Goal: Task Accomplishment & Management: Use online tool/utility

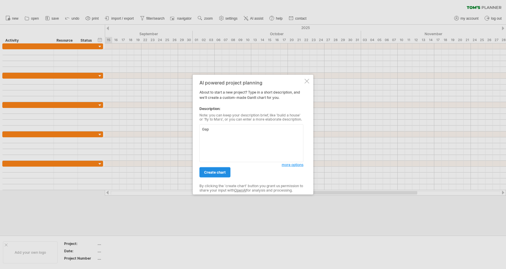
click at [218, 175] on link "create chart" at bounding box center [215, 172] width 31 height 10
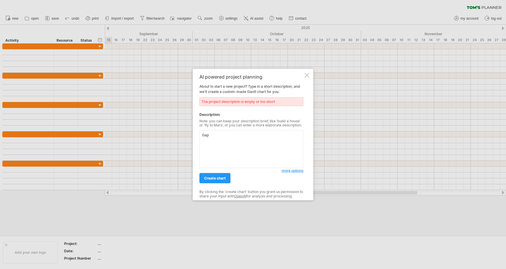
click at [222, 134] on textarea "Gap" at bounding box center [252, 149] width 104 height 38
click at [217, 177] on span "create chart" at bounding box center [215, 178] width 22 height 4
click at [213, 179] on span "create chart" at bounding box center [215, 178] width 22 height 4
click at [224, 137] on textarea "Gap Retail" at bounding box center [252, 149] width 104 height 38
drag, startPoint x: 229, startPoint y: 134, endPoint x: 195, endPoint y: 134, distance: 34.6
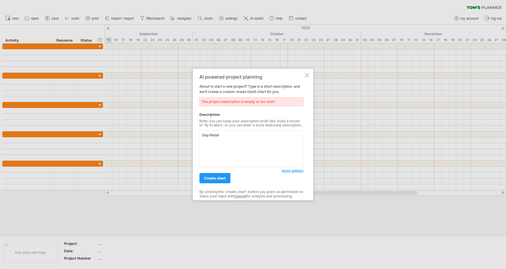
click at [195, 134] on div "AI powered project planning About to start a new project? Type in a short descr…" at bounding box center [253, 135] width 121 height 132
type textarea "Build a schedule"
click at [212, 178] on span "create chart" at bounding box center [215, 178] width 22 height 4
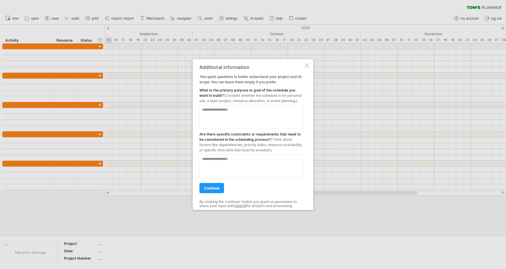
click at [307, 64] on div at bounding box center [307, 65] width 5 height 5
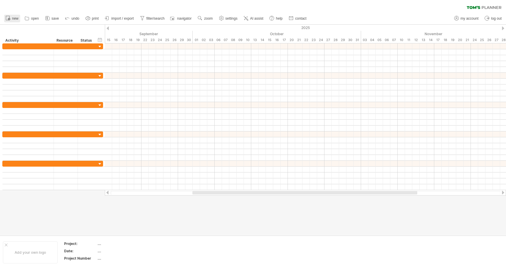
click at [15, 19] on span "new" at bounding box center [15, 18] width 6 height 4
click at [156, 19] on span "filter/search" at bounding box center [155, 18] width 18 height 4
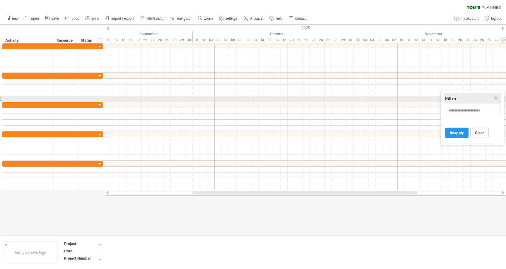
click at [494, 99] on div "Filter" at bounding box center [472, 99] width 54 height 6
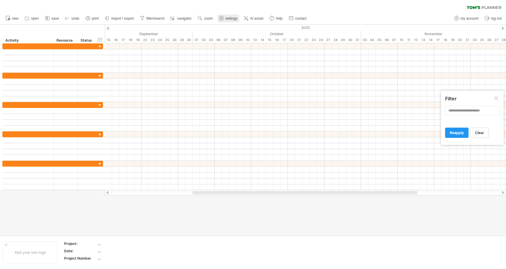
click at [222, 19] on circle at bounding box center [221, 18] width 1 height 1
select select "*"
select select "**"
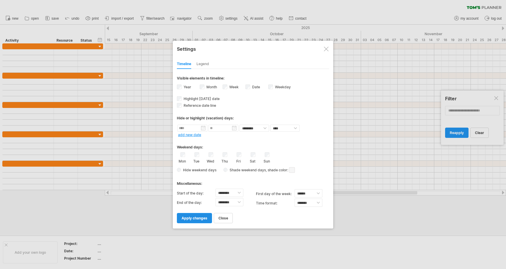
click at [197, 221] on link "apply changes" at bounding box center [194, 218] width 35 height 10
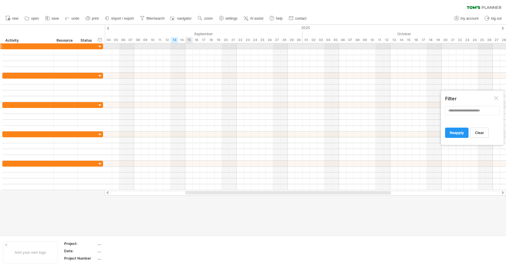
click at [190, 48] on div at bounding box center [305, 46] width 401 height 6
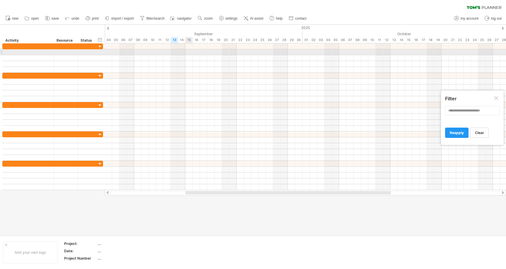
click at [190, 50] on div at bounding box center [305, 52] width 401 height 6
click at [17, 53] on div at bounding box center [28, 52] width 45 height 6
type input "*"
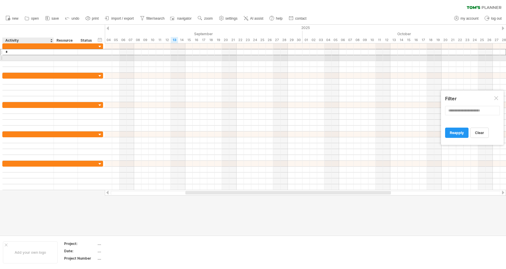
click at [23, 59] on div at bounding box center [28, 58] width 45 height 6
type input "*"
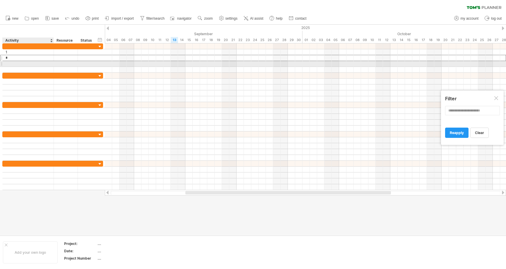
click at [25, 62] on div at bounding box center [28, 64] width 45 height 6
type input "*"
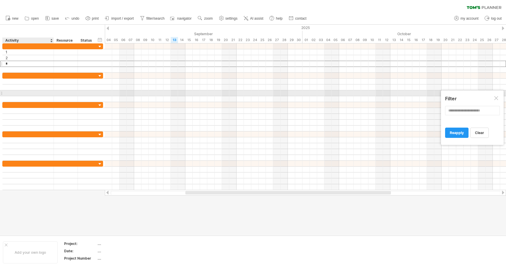
click at [51, 91] on div at bounding box center [28, 93] width 51 height 6
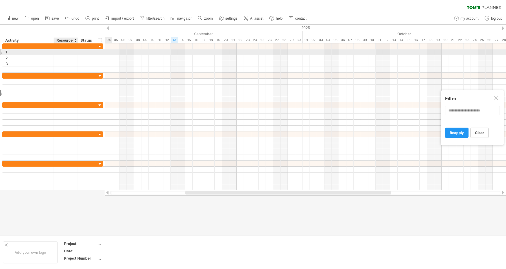
click at [75, 51] on div at bounding box center [66, 52] width 24 height 6
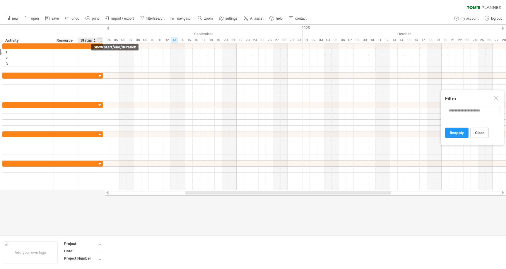
click at [100, 40] on div "hide start/end/duration show start/end/duration" at bounding box center [100, 40] width 6 height 6
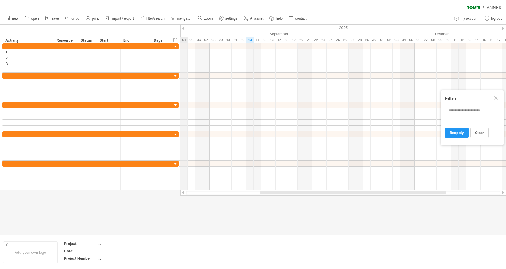
drag, startPoint x: 183, startPoint y: 28, endPoint x: 186, endPoint y: 28, distance: 2.9
click at [186, 28] on div "Trying to reach [DOMAIN_NAME] Connected again... 0% clear filter new *" at bounding box center [253, 134] width 506 height 269
click at [103, 48] on div at bounding box center [109, 46] width 24 height 6
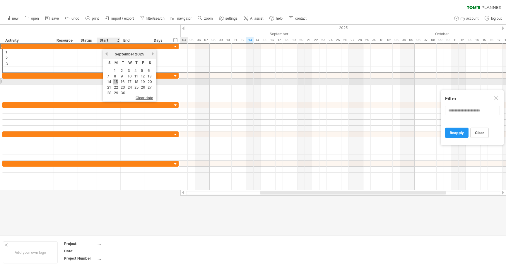
click at [116, 81] on link "15" at bounding box center [115, 82] width 5 height 6
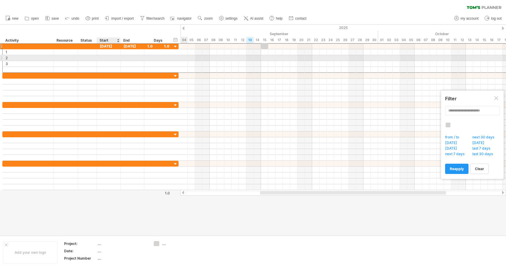
click at [115, 55] on div at bounding box center [109, 58] width 24 height 6
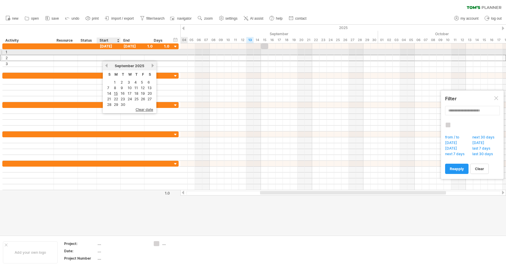
click at [115, 52] on div at bounding box center [109, 52] width 24 height 6
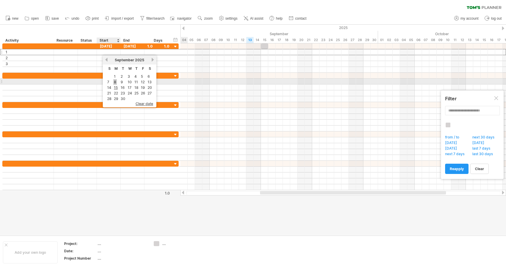
click at [116, 81] on link "8" at bounding box center [115, 82] width 4 height 6
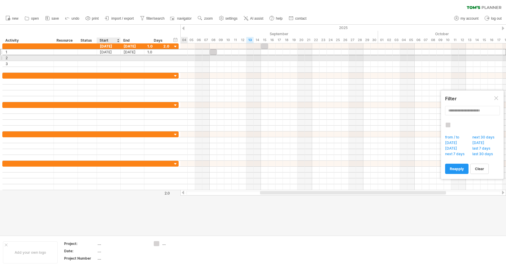
click at [110, 56] on div at bounding box center [109, 58] width 24 height 6
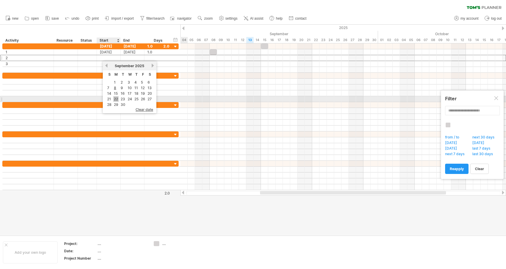
click at [117, 98] on link "22" at bounding box center [115, 99] width 5 height 6
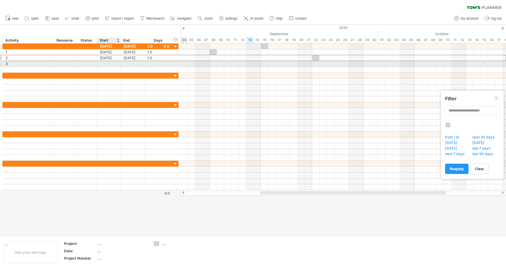
click at [109, 63] on div at bounding box center [109, 64] width 24 height 6
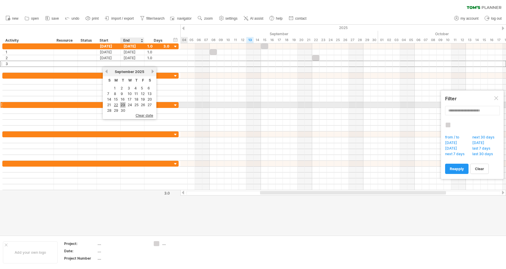
click at [121, 104] on link "23" at bounding box center [123, 105] width 6 height 6
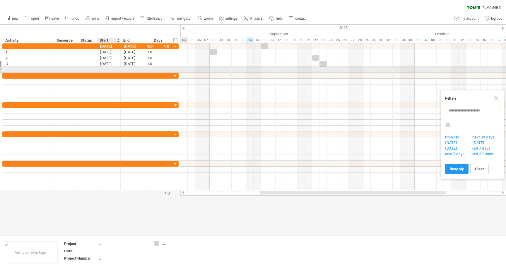
click at [108, 69] on div at bounding box center [109, 70] width 24 height 6
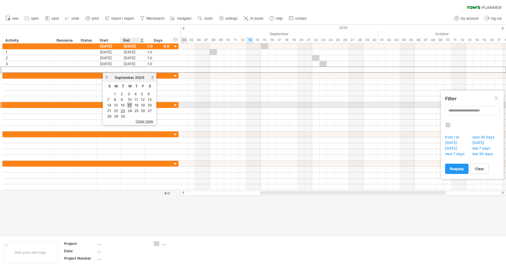
click at [128, 104] on link "17" at bounding box center [129, 105] width 5 height 6
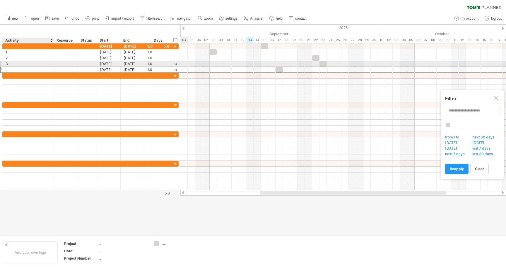
click at [29, 67] on div "[DATE] [DATE] 1.0 1.0" at bounding box center [90, 70] width 176 height 6
click at [27, 69] on div at bounding box center [28, 70] width 45 height 6
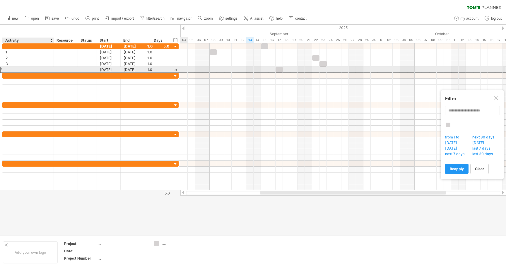
type input "*"
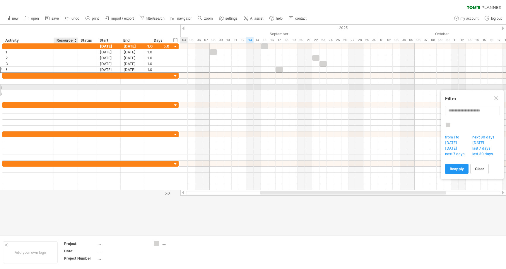
click at [65, 90] on div at bounding box center [66, 93] width 18 height 6
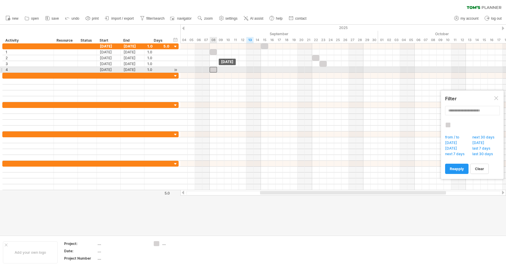
drag, startPoint x: 280, startPoint y: 69, endPoint x: 215, endPoint y: 69, distance: 65.0
click at [215, 69] on div at bounding box center [213, 70] width 7 height 6
drag, startPoint x: 216, startPoint y: 69, endPoint x: 244, endPoint y: 68, distance: 27.5
click at [244, 68] on div at bounding box center [228, 70] width 37 height 6
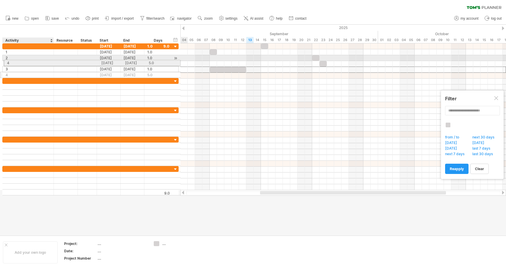
drag, startPoint x: 42, startPoint y: 70, endPoint x: 41, endPoint y: 62, distance: 8.2
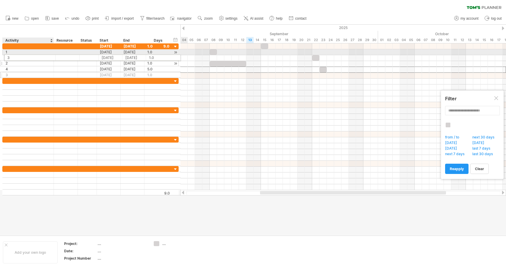
drag, startPoint x: 41, startPoint y: 69, endPoint x: 41, endPoint y: 57, distance: 12.0
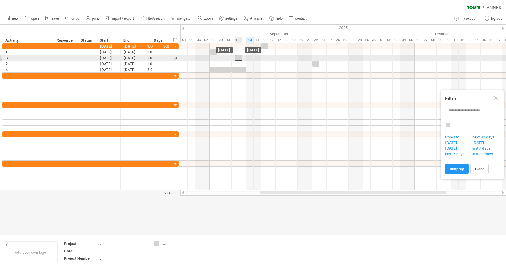
drag, startPoint x: 322, startPoint y: 58, endPoint x: 236, endPoint y: 60, distance: 85.9
click at [236, 60] on div at bounding box center [238, 58] width 7 height 6
drag, startPoint x: 242, startPoint y: 58, endPoint x: 260, endPoint y: 58, distance: 17.3
click at [260, 58] on span at bounding box center [261, 58] width 2 height 6
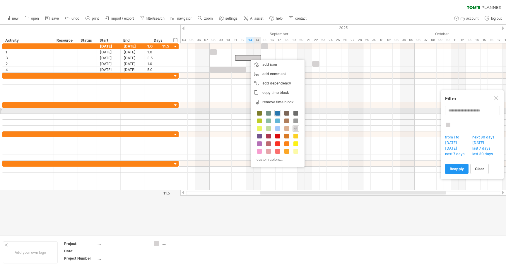
click at [278, 111] on span at bounding box center [277, 113] width 5 height 5
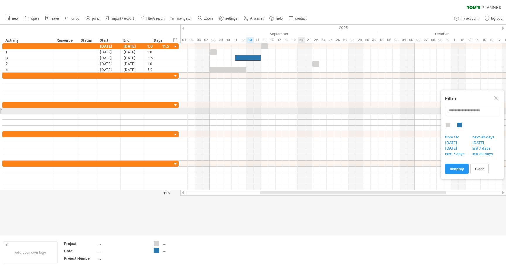
click at [300, 108] on div at bounding box center [343, 111] width 326 height 6
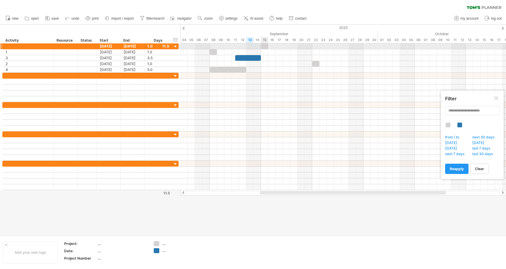
click at [264, 45] on div at bounding box center [264, 46] width 7 height 6
click at [264, 47] on div at bounding box center [264, 46] width 7 height 6
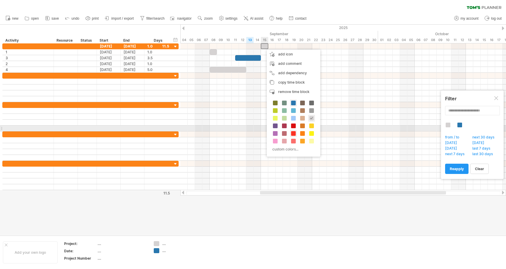
click at [293, 131] on span at bounding box center [293, 133] width 5 height 5
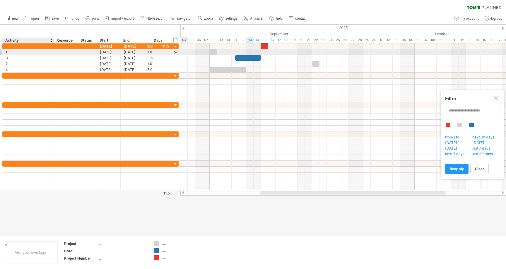
click at [21, 54] on div "1" at bounding box center [28, 52] width 45 height 6
click at [21, 54] on input "*" at bounding box center [28, 52] width 45 height 6
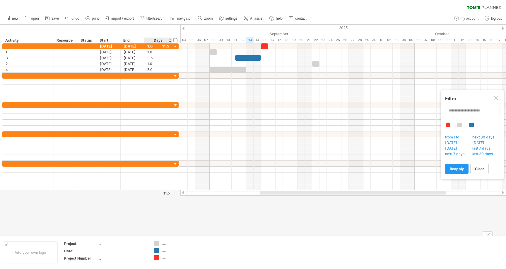
click at [164, 257] on div "...." at bounding box center [178, 257] width 32 height 5
type input "**********"
click at [166, 250] on div "...." at bounding box center [178, 250] width 32 height 5
type input "*******"
click at [165, 244] on div "...." at bounding box center [178, 243] width 32 height 5
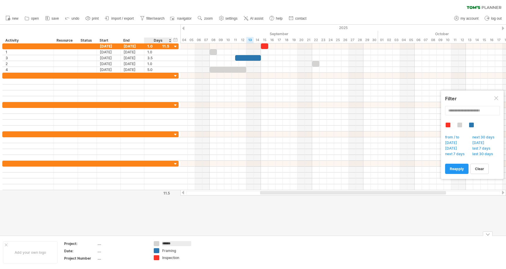
type input "*******"
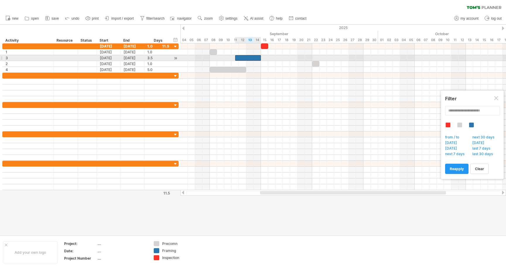
click at [257, 58] on div at bounding box center [248, 58] width 26 height 6
click at [259, 56] on div at bounding box center [248, 58] width 26 height 6
click at [245, 57] on div at bounding box center [248, 58] width 26 height 6
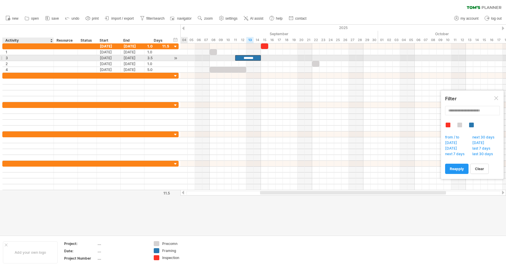
click at [30, 57] on div "3" at bounding box center [28, 58] width 45 height 6
type input "*******"
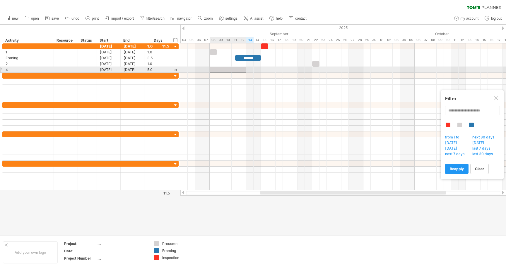
click at [231, 71] on div at bounding box center [228, 70] width 37 height 6
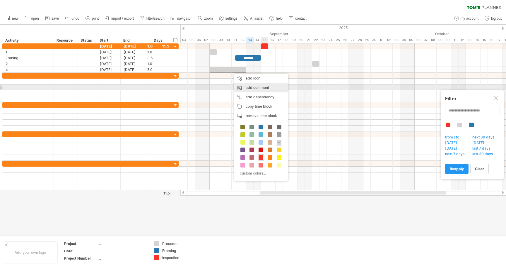
click at [254, 88] on div "add comment" at bounding box center [261, 87] width 54 height 9
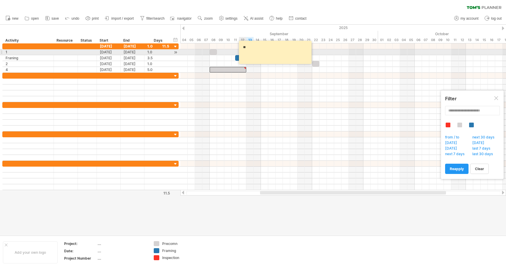
type textarea "*"
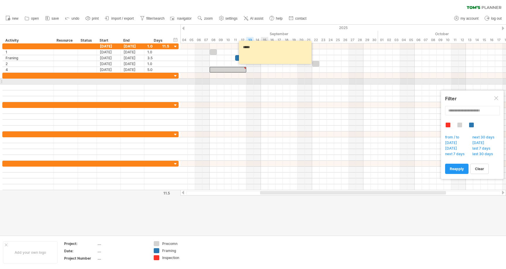
type textarea "*****"
click at [262, 80] on div at bounding box center [343, 82] width 326 height 6
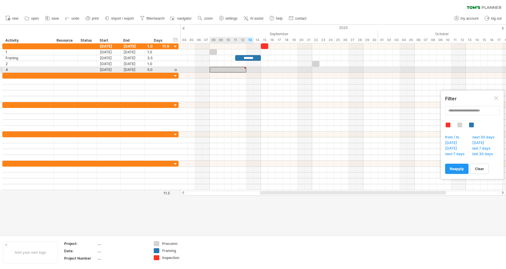
click at [241, 69] on div at bounding box center [228, 70] width 37 height 6
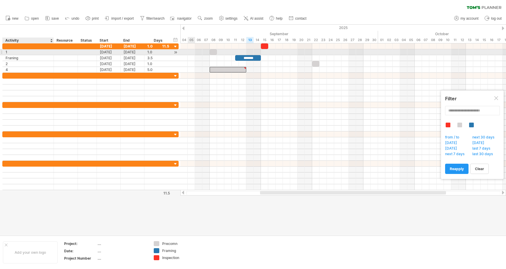
click at [19, 51] on div "1" at bounding box center [28, 52] width 45 height 6
click at [19, 51] on input "*" at bounding box center [28, 52] width 45 height 6
type input "*******"
click at [28, 50] on div "Pre Con" at bounding box center [28, 52] width 45 height 6
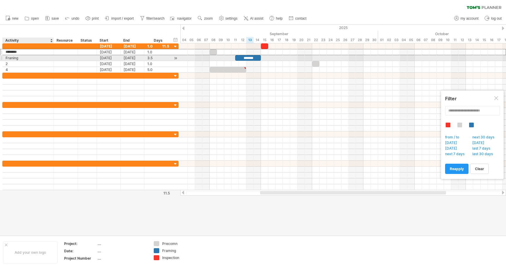
click at [27, 57] on div "Franing" at bounding box center [28, 58] width 45 height 6
click at [22, 56] on input "*******" at bounding box center [28, 58] width 45 height 6
type input "*******"
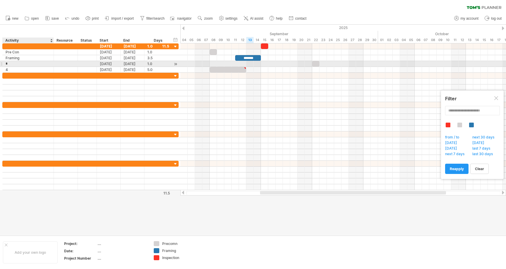
click at [21, 62] on input "*" at bounding box center [28, 64] width 45 height 6
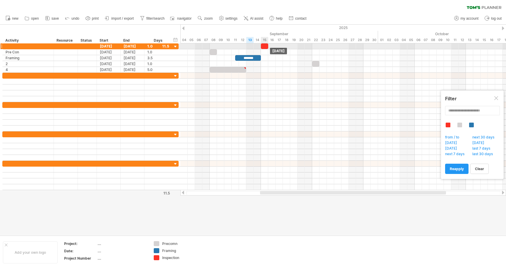
click at [267, 45] on span at bounding box center [268, 46] width 2 height 6
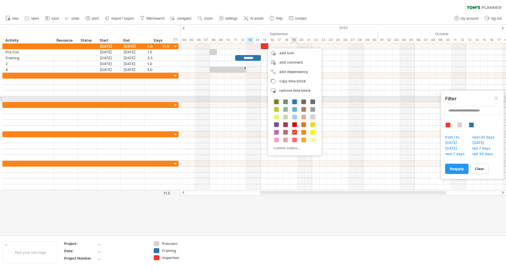
click at [277, 101] on span at bounding box center [276, 101] width 5 height 5
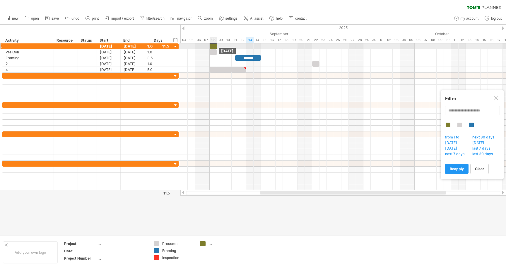
drag, startPoint x: 264, startPoint y: 47, endPoint x: 213, endPoint y: 46, distance: 51.3
click at [213, 46] on div at bounding box center [213, 46] width 7 height 6
drag, startPoint x: 212, startPoint y: 46, endPoint x: 266, endPoint y: 46, distance: 53.6
click at [266, 46] on div at bounding box center [268, 46] width 7 height 6
click at [265, 47] on div at bounding box center [264, 46] width 7 height 6
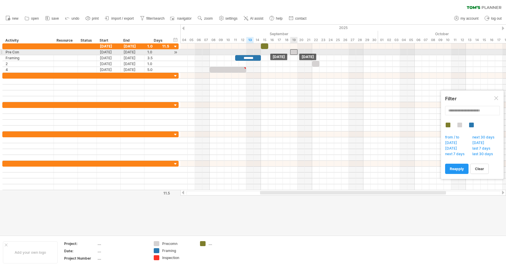
drag, startPoint x: 213, startPoint y: 51, endPoint x: 292, endPoint y: 52, distance: 79.4
click at [292, 52] on div at bounding box center [293, 52] width 7 height 6
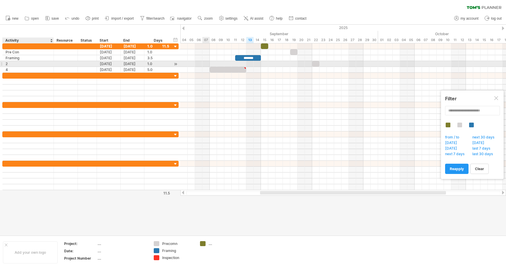
click at [20, 65] on div "2" at bounding box center [28, 64] width 45 height 6
click at [20, 65] on input "*" at bounding box center [28, 64] width 45 height 6
type input "*******"
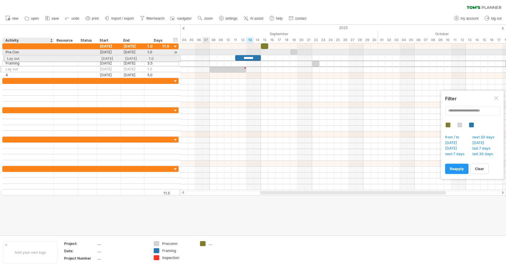
drag, startPoint x: 23, startPoint y: 64, endPoint x: 23, endPoint y: 57, distance: 6.2
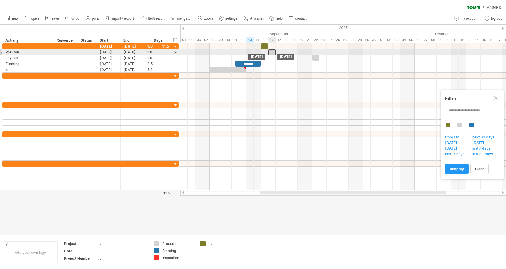
drag, startPoint x: 292, startPoint y: 52, endPoint x: 271, endPoint y: 51, distance: 20.8
click at [271, 51] on div at bounding box center [271, 52] width 7 height 6
drag, startPoint x: 276, startPoint y: 51, endPoint x: 286, endPoint y: 51, distance: 10.5
click at [286, 51] on span at bounding box center [287, 52] width 2 height 6
click at [317, 54] on div at bounding box center [343, 52] width 326 height 6
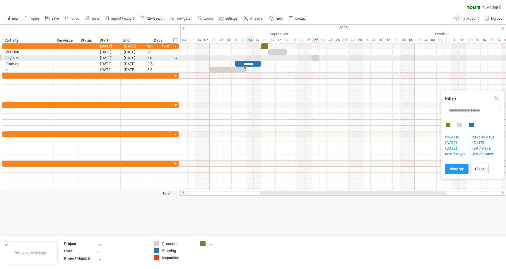
click at [317, 58] on div at bounding box center [315, 58] width 7 height 6
click at [53, 57] on div at bounding box center [53, 58] width 3 height 6
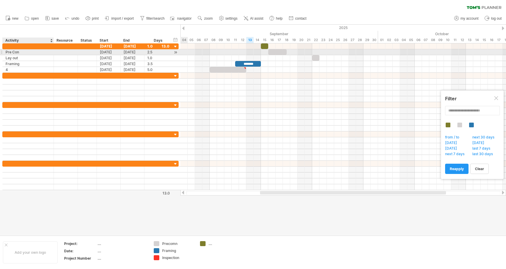
click at [53, 54] on div at bounding box center [53, 52] width 3 height 6
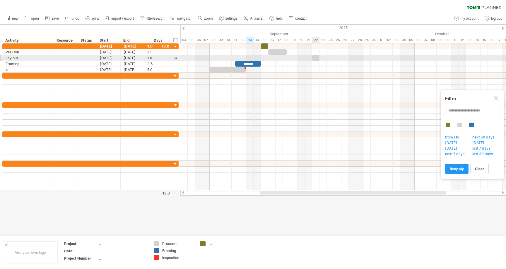
click at [317, 57] on div at bounding box center [315, 58] width 7 height 6
drag, startPoint x: 317, startPoint y: 57, endPoint x: 279, endPoint y: 58, distance: 38.4
click at [279, 58] on div at bounding box center [279, 58] width 7 height 6
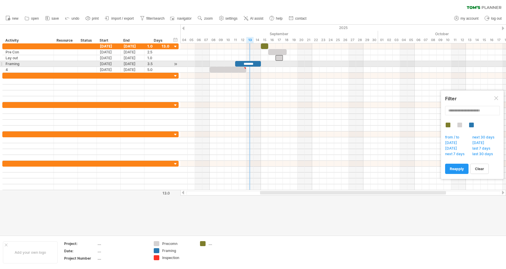
click at [252, 63] on div "*******" at bounding box center [248, 64] width 26 height 6
drag, startPoint x: 252, startPoint y: 63, endPoint x: 291, endPoint y: 63, distance: 39.3
drag, startPoint x: 242, startPoint y: 62, endPoint x: 283, endPoint y: 62, distance: 41.0
click at [283, 62] on div "*******" at bounding box center [289, 64] width 26 height 6
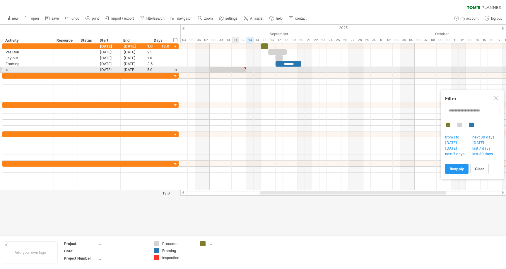
click at [233, 69] on div at bounding box center [228, 70] width 37 height 6
click at [246, 67] on div at bounding box center [245, 68] width 3 height 3
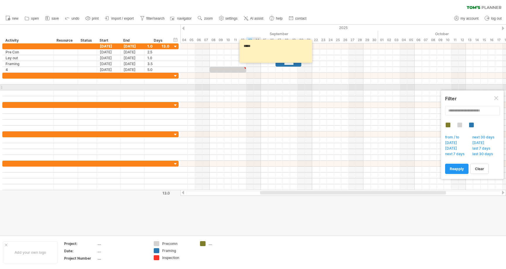
click at [255, 89] on div at bounding box center [343, 87] width 326 height 6
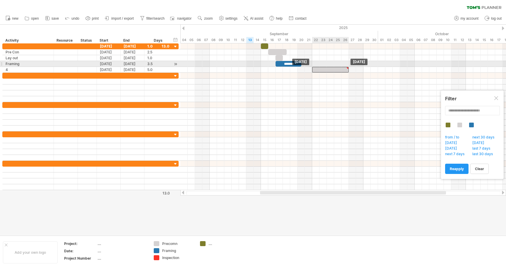
drag, startPoint x: 231, startPoint y: 69, endPoint x: 335, endPoint y: 67, distance: 103.7
click at [335, 67] on div "******* [DATE] [DATE]" at bounding box center [343, 116] width 326 height 146
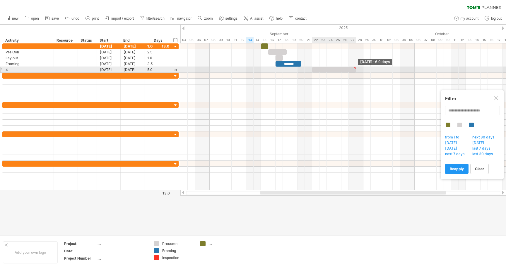
drag, startPoint x: 348, startPoint y: 69, endPoint x: 357, endPoint y: 69, distance: 8.8
click at [357, 69] on span at bounding box center [356, 70] width 2 height 6
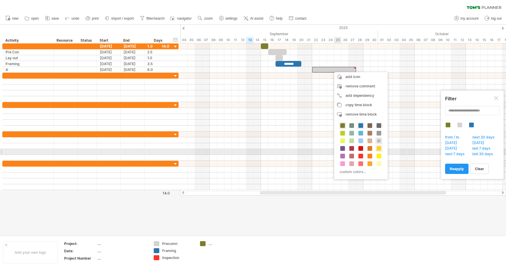
click at [377, 150] on span at bounding box center [379, 148] width 5 height 5
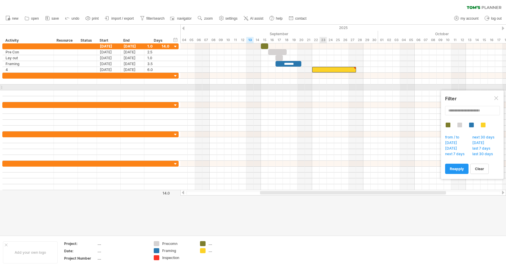
click at [325, 89] on div at bounding box center [343, 87] width 326 height 6
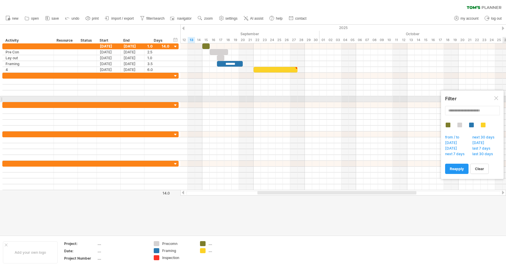
click at [497, 97] on div at bounding box center [497, 98] width 5 height 5
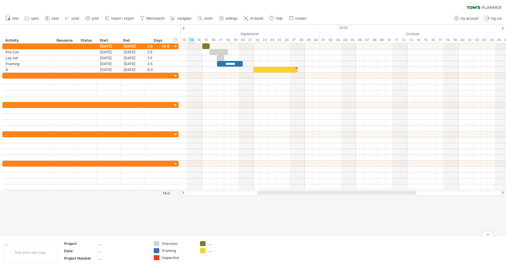
click at [210, 253] on div "...." at bounding box center [225, 250] width 32 height 5
type input "**********"
click at [211, 245] on div "...." at bounding box center [225, 243] width 32 height 5
click at [211, 245] on input "text" at bounding box center [223, 243] width 29 height 5
type input "*****"
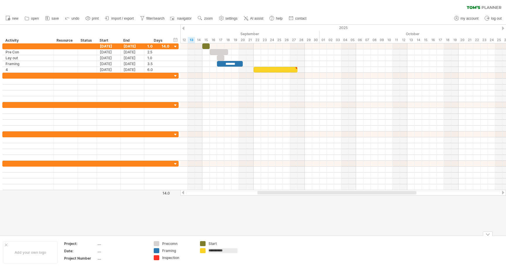
click at [338, 223] on div at bounding box center [253, 130] width 506 height 210
click at [25, 251] on div "Add your own logo" at bounding box center [30, 252] width 55 height 22
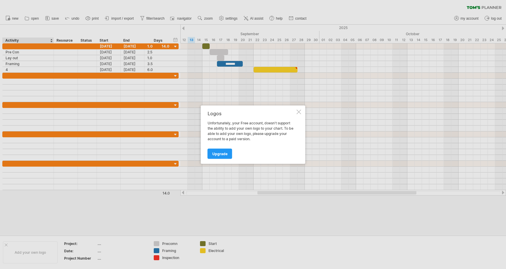
click at [311, 83] on div at bounding box center [253, 134] width 506 height 269
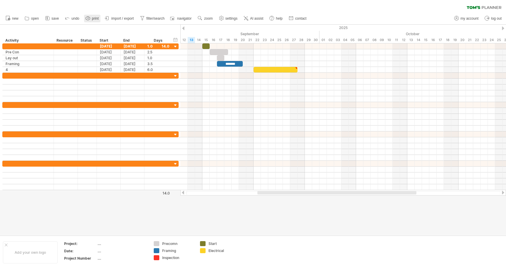
click at [91, 17] on link "print" at bounding box center [92, 19] width 16 height 8
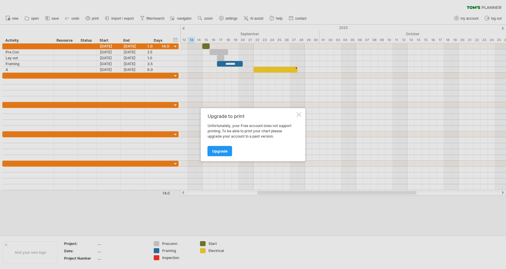
click at [301, 113] on div at bounding box center [299, 114] width 5 height 5
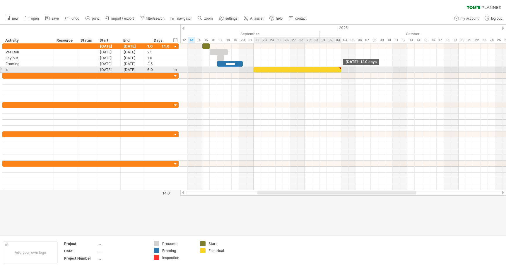
drag, startPoint x: 298, startPoint y: 69, endPoint x: 343, endPoint y: 70, distance: 45.4
click at [343, 70] on div "******* [DATE] - 12.0 days [DATE]" at bounding box center [343, 116] width 326 height 146
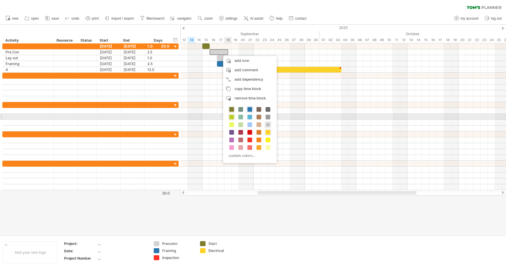
click at [232, 117] on span at bounding box center [231, 117] width 5 height 5
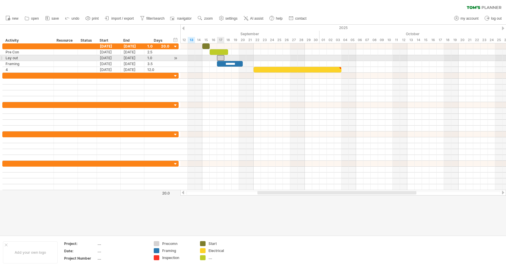
click at [223, 56] on div at bounding box center [220, 58] width 7 height 6
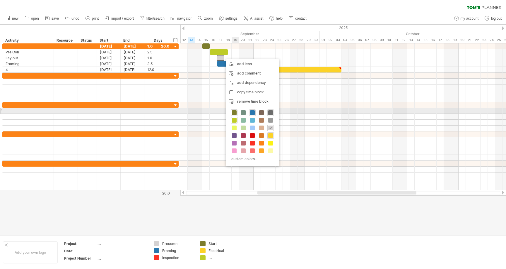
click at [271, 111] on span at bounding box center [270, 112] width 5 height 5
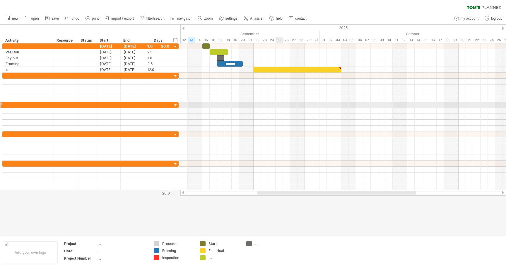
click at [289, 106] on div at bounding box center [343, 105] width 326 height 6
click at [227, 18] on span "settings" at bounding box center [232, 18] width 12 height 4
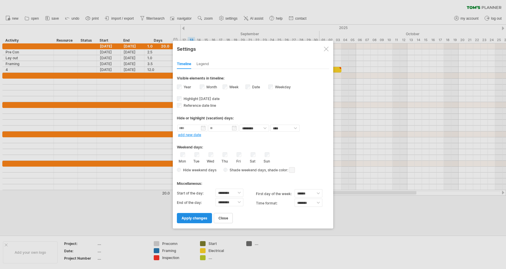
click at [191, 217] on span "apply changes" at bounding box center [195, 218] width 26 height 4
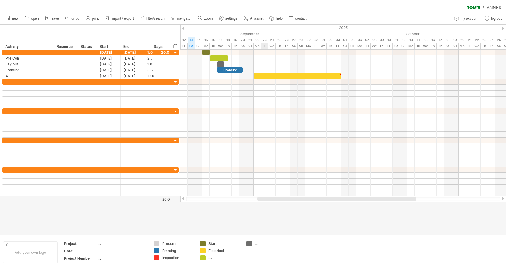
click at [268, 50] on div at bounding box center [343, 53] width 326 height 6
click at [271, 47] on div "We" at bounding box center [271, 46] width 7 height 6
click at [271, 54] on div at bounding box center [343, 53] width 326 height 6
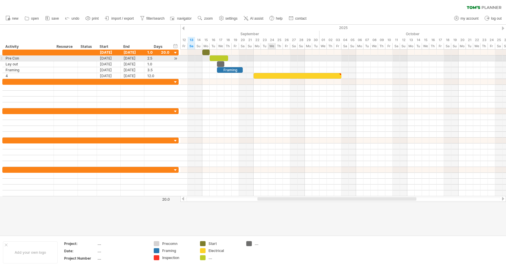
click at [270, 62] on div at bounding box center [343, 64] width 326 height 6
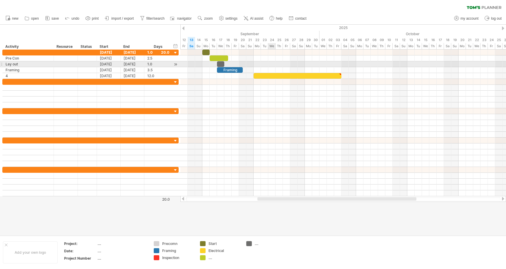
click at [270, 62] on div at bounding box center [343, 64] width 326 height 6
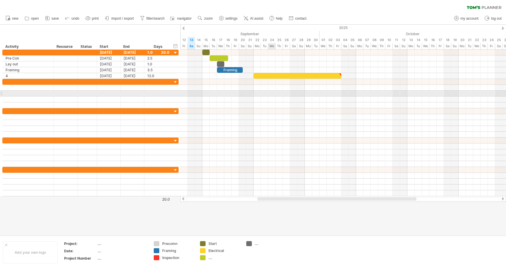
click at [271, 93] on div at bounding box center [343, 94] width 326 height 6
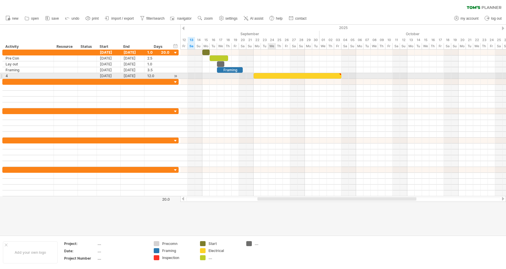
click at [271, 76] on div at bounding box center [298, 76] width 88 height 6
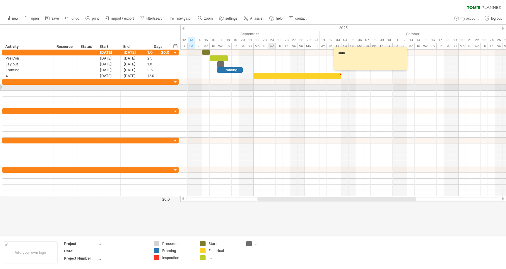
click at [272, 89] on div at bounding box center [343, 88] width 326 height 6
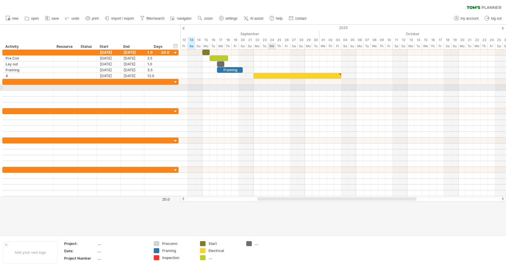
click at [272, 89] on div at bounding box center [343, 88] width 326 height 6
click at [272, 80] on div at bounding box center [343, 82] width 326 height 6
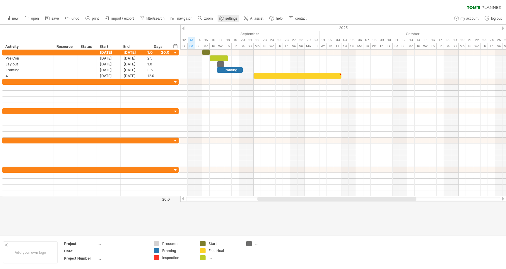
click at [225, 21] on link "settings" at bounding box center [229, 19] width 22 height 8
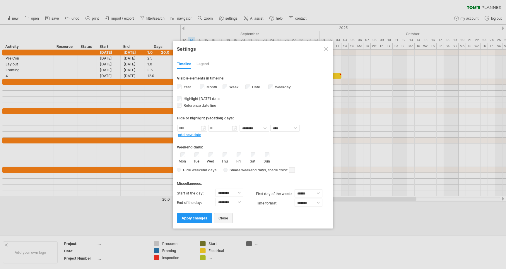
click at [223, 218] on span "close" at bounding box center [224, 218] width 10 height 4
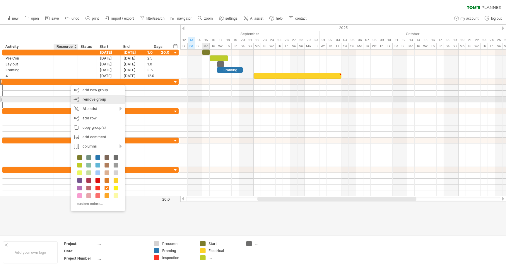
click at [93, 100] on span "remove group" at bounding box center [94, 99] width 23 height 4
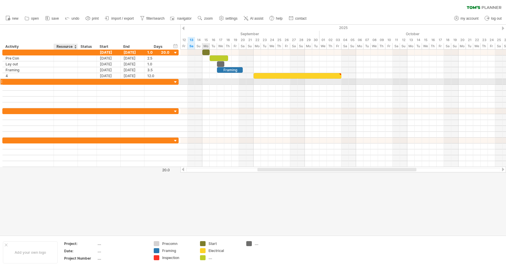
click at [69, 81] on div at bounding box center [66, 82] width 18 height 6
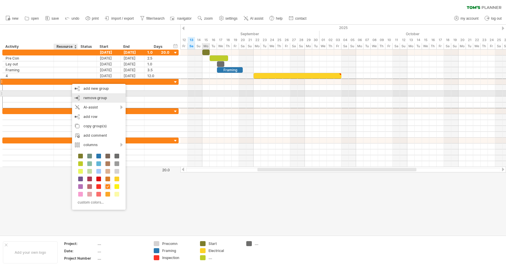
click at [89, 96] on span "remove group" at bounding box center [94, 98] width 23 height 4
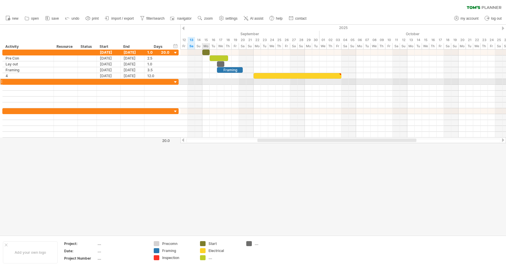
click at [2, 81] on div at bounding box center [1, 82] width 2 height 6
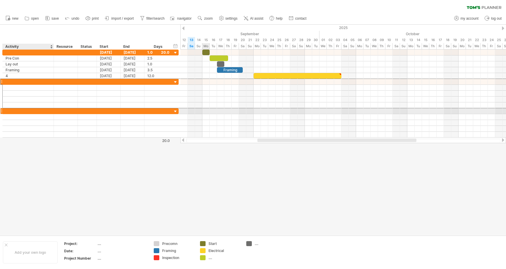
click at [15, 112] on div at bounding box center [28, 111] width 45 height 6
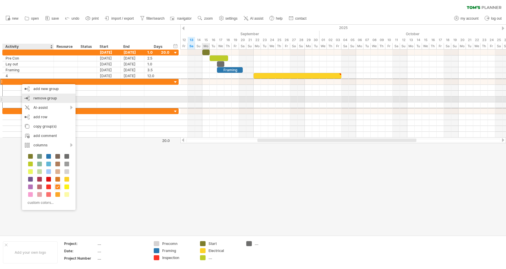
click at [32, 97] on div "remove group remove selected groups" at bounding box center [49, 97] width 54 height 9
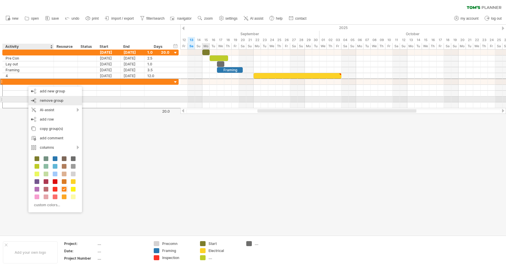
click at [48, 98] on div "remove group remove selected groups" at bounding box center [55, 100] width 54 height 9
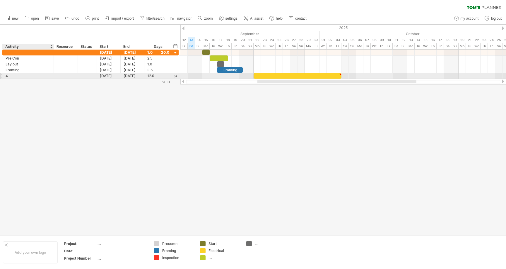
click at [22, 74] on div "4" at bounding box center [28, 76] width 45 height 6
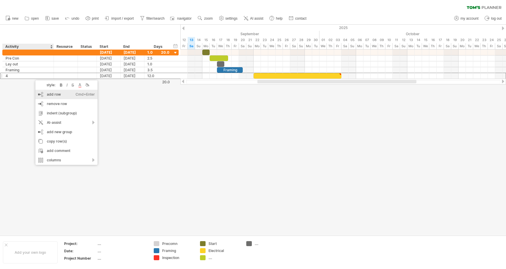
click at [54, 94] on div "add row Ctrl+Enter Cmd+Enter" at bounding box center [66, 94] width 62 height 9
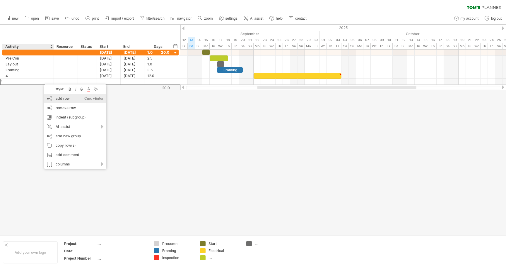
click at [52, 97] on div "add row Ctrl+Enter Cmd+Enter" at bounding box center [75, 98] width 62 height 9
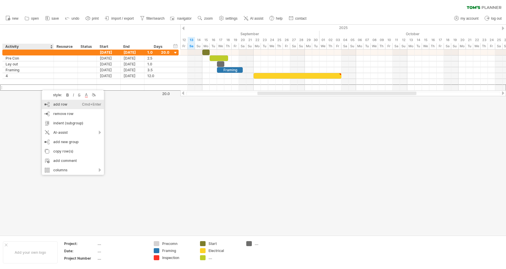
click at [55, 105] on div "add row Ctrl+Enter Cmd+Enter" at bounding box center [73, 104] width 62 height 9
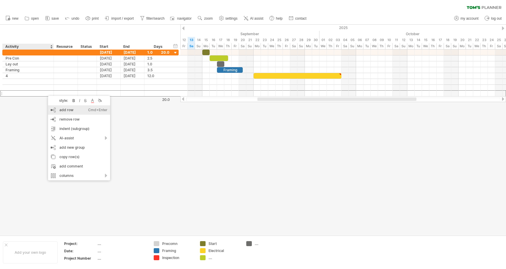
click at [59, 108] on div "add row Ctrl+Enter Cmd+Enter" at bounding box center [79, 109] width 62 height 9
click at [61, 117] on div "add row Ctrl+Enter Cmd+Enter" at bounding box center [78, 115] width 62 height 9
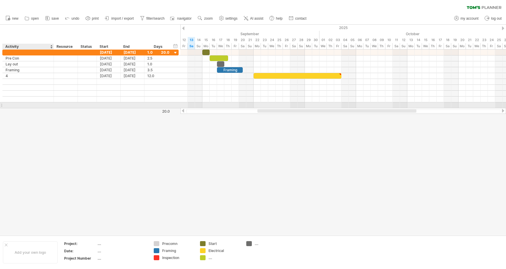
click at [47, 105] on input "text" at bounding box center [28, 105] width 45 height 6
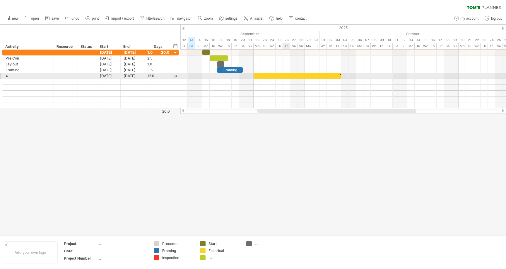
click at [287, 75] on div at bounding box center [298, 76] width 88 height 6
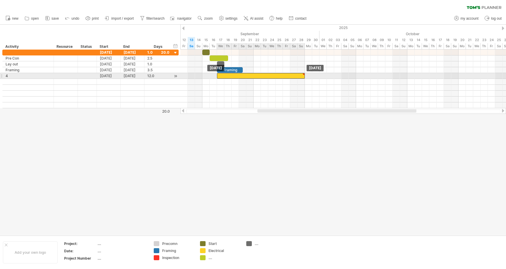
drag, startPoint x: 287, startPoint y: 75, endPoint x: 252, endPoint y: 76, distance: 35.2
click at [252, 76] on div at bounding box center [261, 76] width 88 height 6
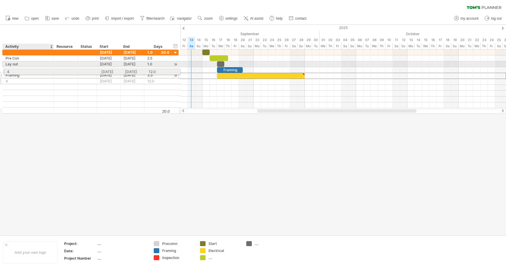
drag, startPoint x: 40, startPoint y: 75, endPoint x: 39, endPoint y: 71, distance: 4.7
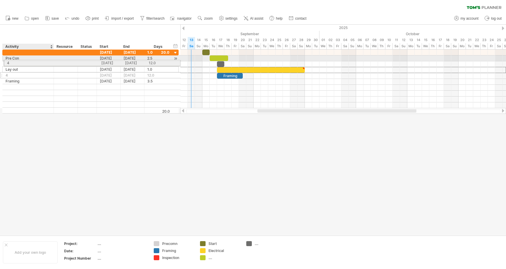
drag, startPoint x: 35, startPoint y: 70, endPoint x: 34, endPoint y: 62, distance: 8.2
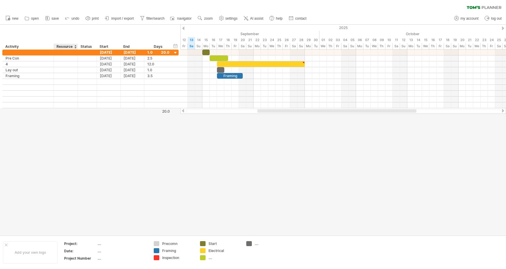
click at [75, 47] on div at bounding box center [75, 47] width 2 height 6
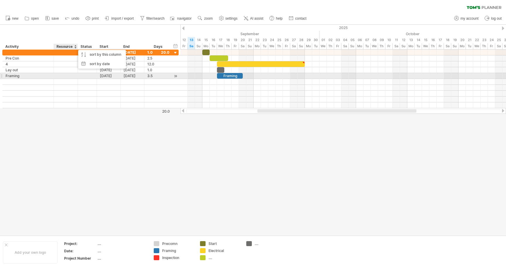
click at [61, 76] on div at bounding box center [66, 76] width 18 height 6
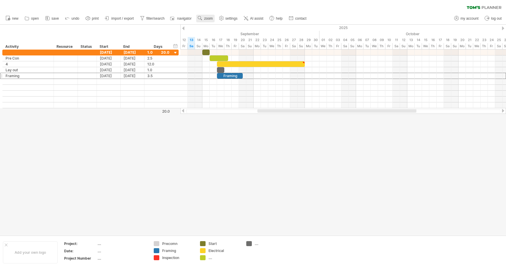
click at [206, 18] on span "zoom" at bounding box center [208, 18] width 8 height 4
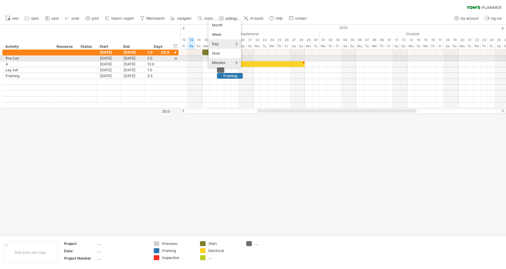
click at [217, 61] on div "Minutes" at bounding box center [225, 62] width 33 height 9
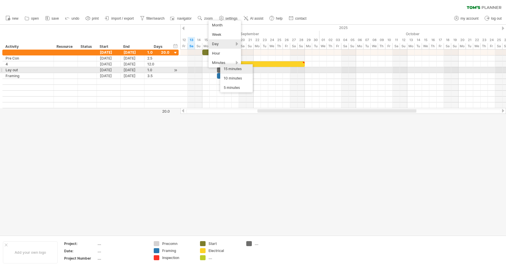
click at [231, 69] on div "15 minutes" at bounding box center [236, 68] width 33 height 9
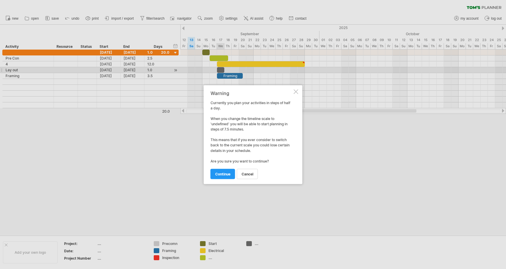
click at [295, 89] on div at bounding box center [296, 91] width 5 height 5
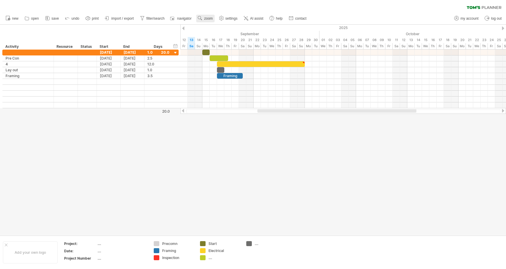
click at [212, 18] on span "zoom" at bounding box center [208, 18] width 8 height 4
click at [226, 46] on div "Day" at bounding box center [230, 44] width 33 height 9
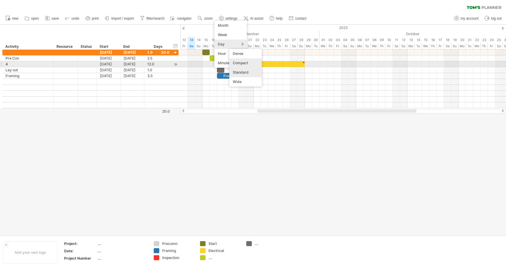
click at [241, 66] on div "Compact" at bounding box center [245, 62] width 33 height 9
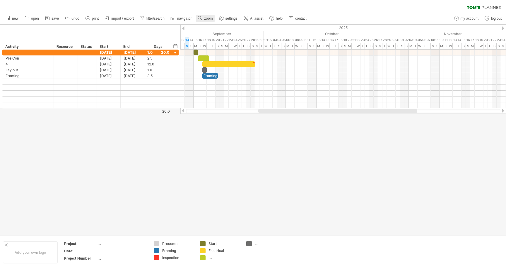
click at [206, 17] on span "zoom" at bounding box center [208, 18] width 8 height 4
click at [215, 24] on div "Month" at bounding box center [225, 24] width 33 height 9
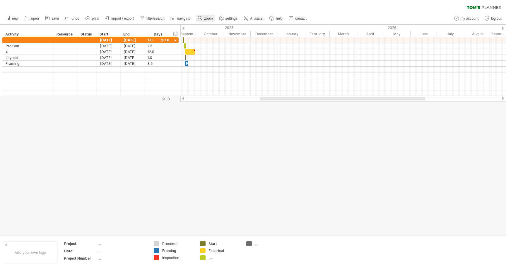
click at [209, 18] on span "zoom" at bounding box center [208, 18] width 8 height 4
click at [212, 34] on div "Week" at bounding box center [228, 34] width 33 height 9
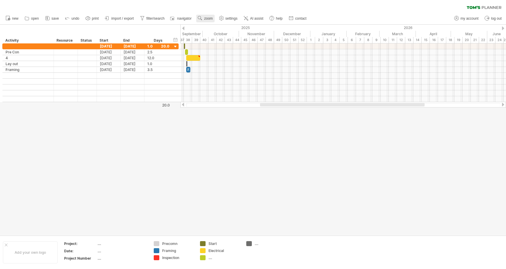
click at [210, 21] on link "zoom" at bounding box center [205, 19] width 18 height 8
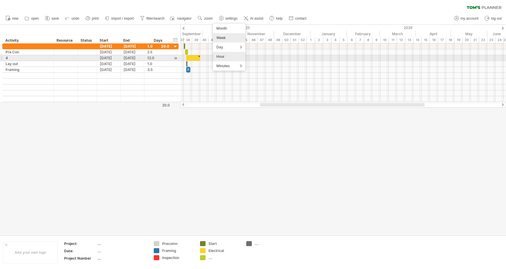
click at [224, 59] on div "Hour" at bounding box center [229, 56] width 33 height 9
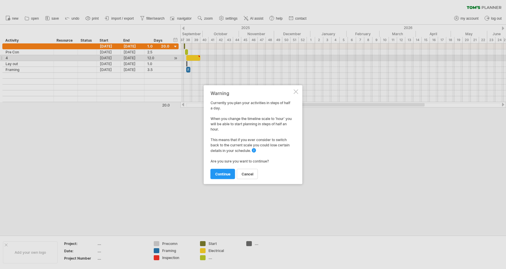
click at [297, 89] on div at bounding box center [296, 91] width 5 height 5
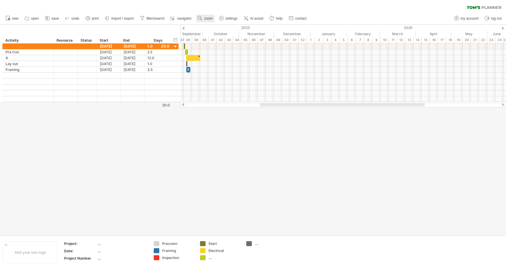
click at [209, 18] on span "zoom" at bounding box center [208, 18] width 8 height 4
click at [225, 25] on div "Month" at bounding box center [228, 25] width 33 height 9
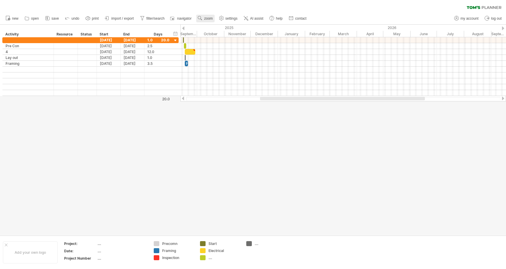
click at [207, 19] on span "zoom" at bounding box center [208, 18] width 8 height 4
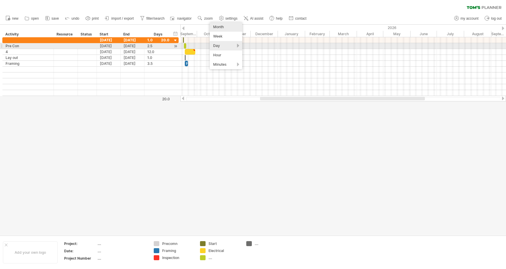
click at [219, 47] on div "Day" at bounding box center [226, 45] width 33 height 9
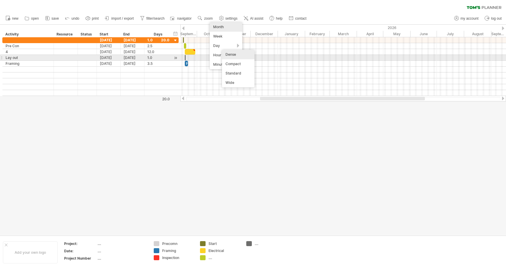
click at [236, 57] on div "Dense" at bounding box center [238, 54] width 33 height 9
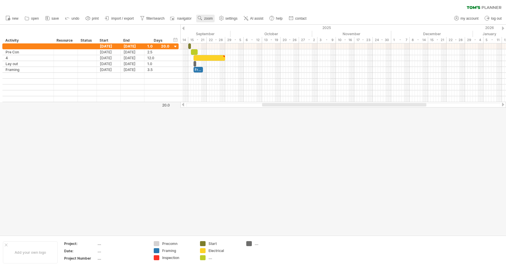
click at [212, 19] on span "zoom" at bounding box center [208, 18] width 8 height 4
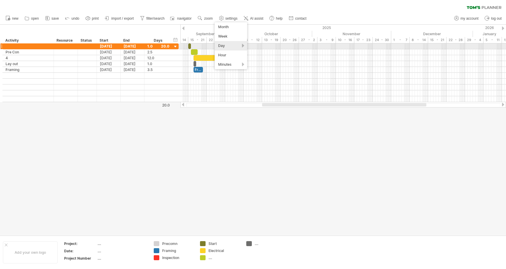
click at [244, 45] on div "Day" at bounding box center [231, 45] width 33 height 9
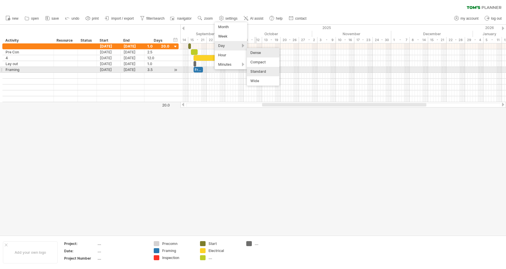
click at [256, 69] on div "Standard" at bounding box center [263, 71] width 33 height 9
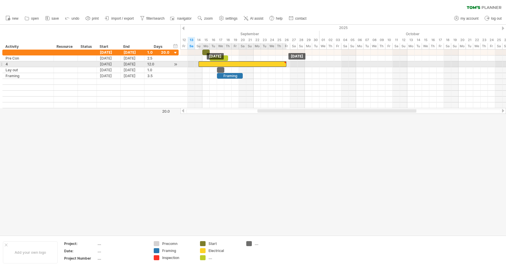
drag, startPoint x: 282, startPoint y: 64, endPoint x: 265, endPoint y: 64, distance: 16.7
click at [265, 64] on div at bounding box center [243, 64] width 88 height 6
drag, startPoint x: 264, startPoint y: 66, endPoint x: 268, endPoint y: 66, distance: 4.1
click at [268, 66] on div at bounding box center [246, 64] width 88 height 6
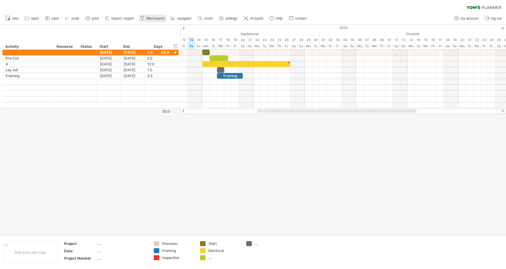
click at [159, 16] on link "filter/search" at bounding box center [153, 19] width 28 height 8
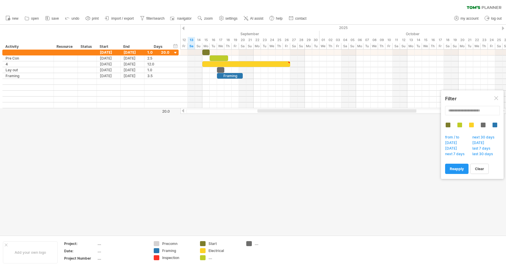
click at [495, 125] on div at bounding box center [495, 124] width 5 height 5
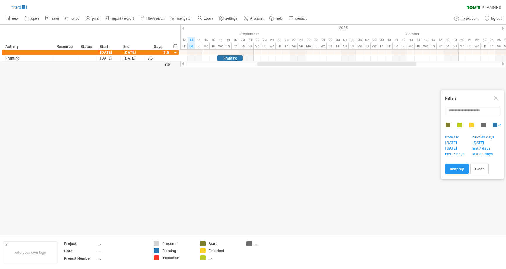
click at [495, 100] on div at bounding box center [497, 98] width 5 height 5
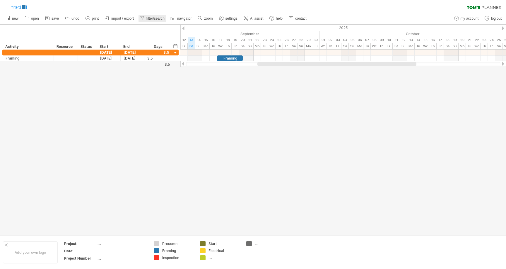
click at [153, 16] on link "filter/search" at bounding box center [153, 19] width 28 height 8
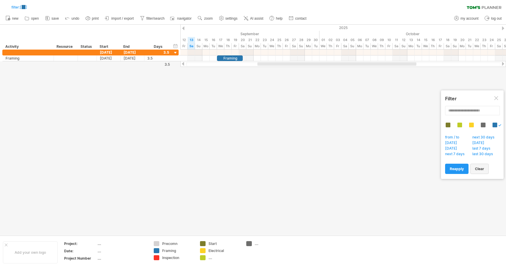
click at [482, 170] on span "clear" at bounding box center [479, 168] width 9 height 4
